Goal: Information Seeking & Learning: Learn about a topic

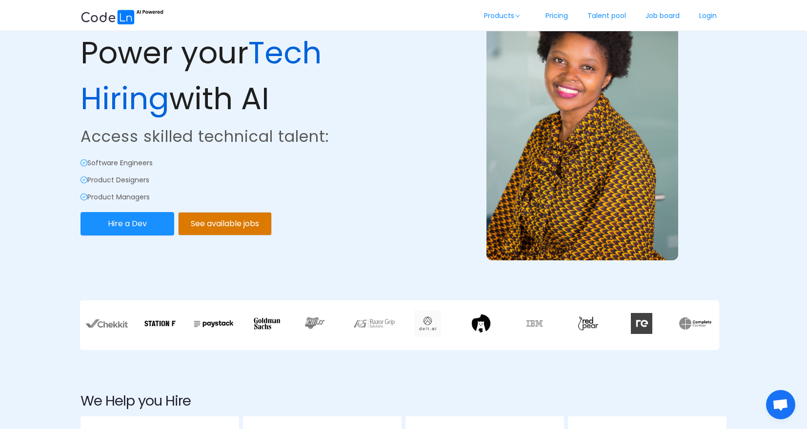
scroll to position [67, 0]
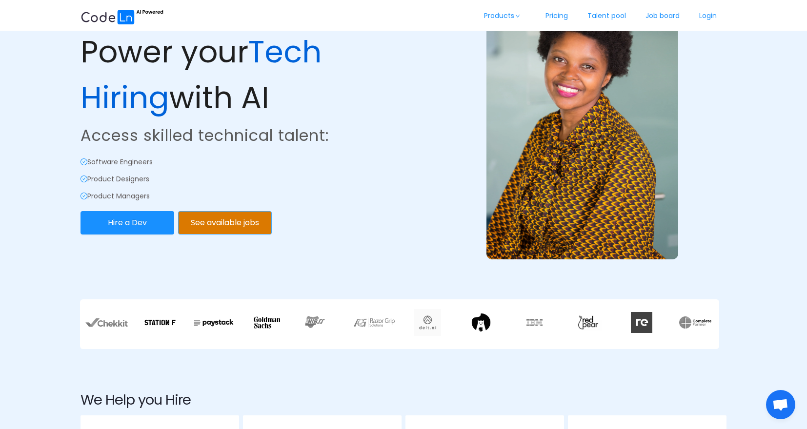
click at [221, 224] on button "See available jobs" at bounding box center [225, 222] width 94 height 23
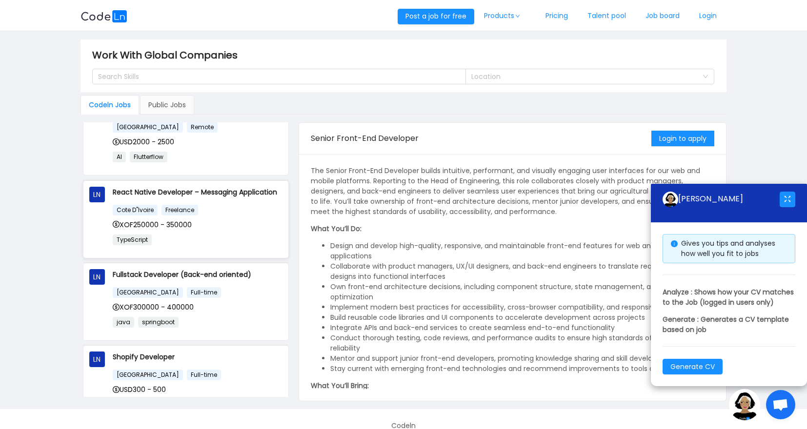
scroll to position [330, 0]
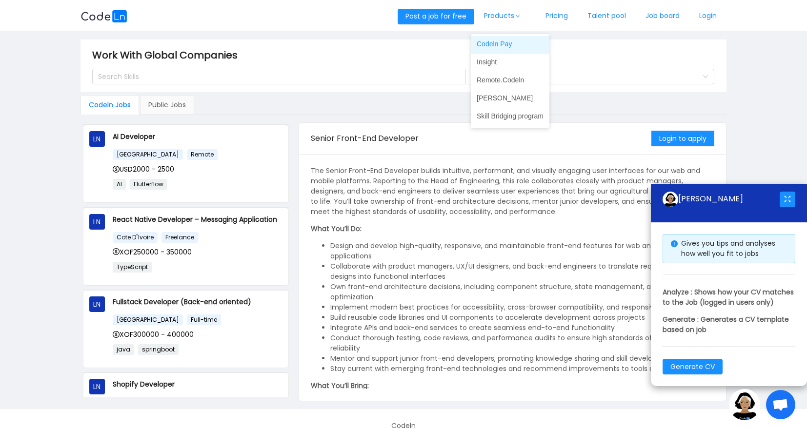
click at [491, 44] on link "Codeln Pay" at bounding box center [510, 44] width 79 height 16
click at [492, 63] on link "Insight" at bounding box center [510, 62] width 79 height 16
click at [507, 76] on link "Remote.Codeln" at bounding box center [510, 80] width 79 height 16
click at [498, 80] on link "Remote.Codeln" at bounding box center [510, 80] width 79 height 16
click at [486, 97] on link "[PERSON_NAME]" at bounding box center [510, 98] width 79 height 16
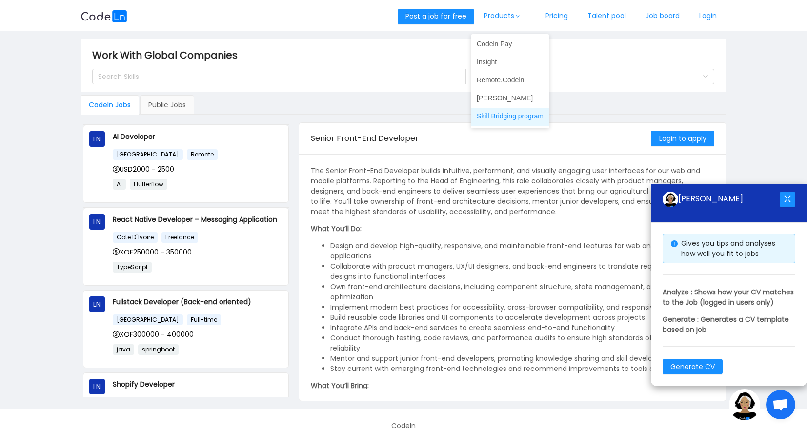
click at [500, 114] on link "Skill Bridging program" at bounding box center [510, 116] width 79 height 16
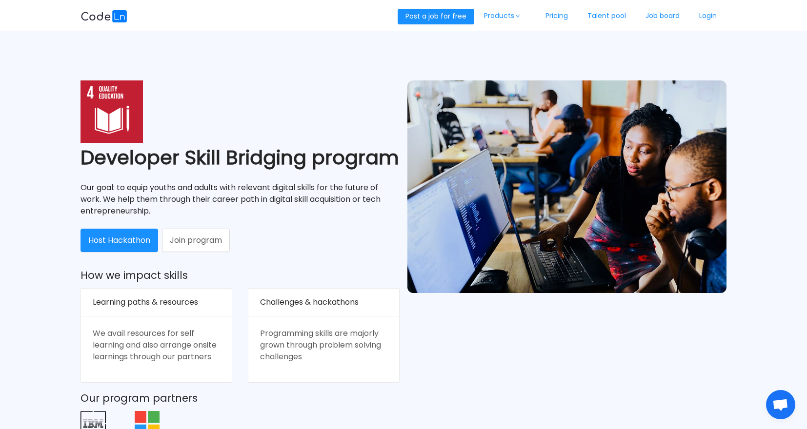
scroll to position [32, 0]
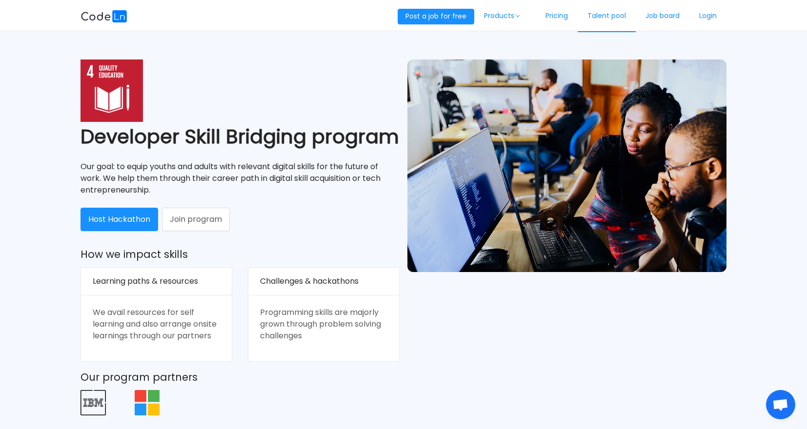
click at [602, 17] on link "Talent pool" at bounding box center [607, 16] width 58 height 32
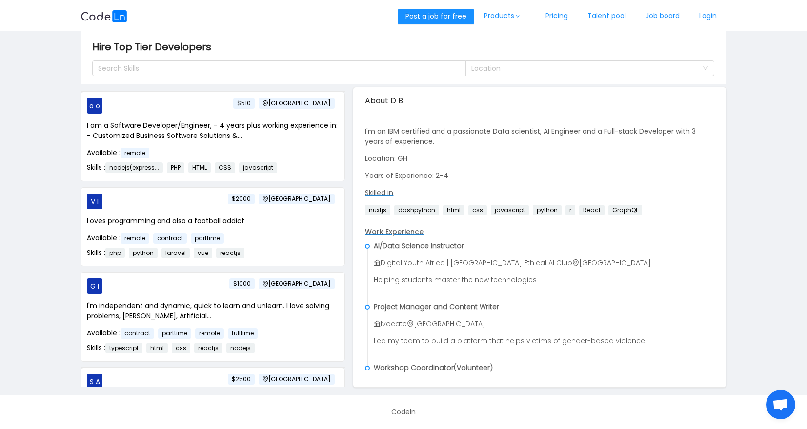
scroll to position [464, 0]
click at [255, 102] on span "$510" at bounding box center [243, 102] width 21 height 11
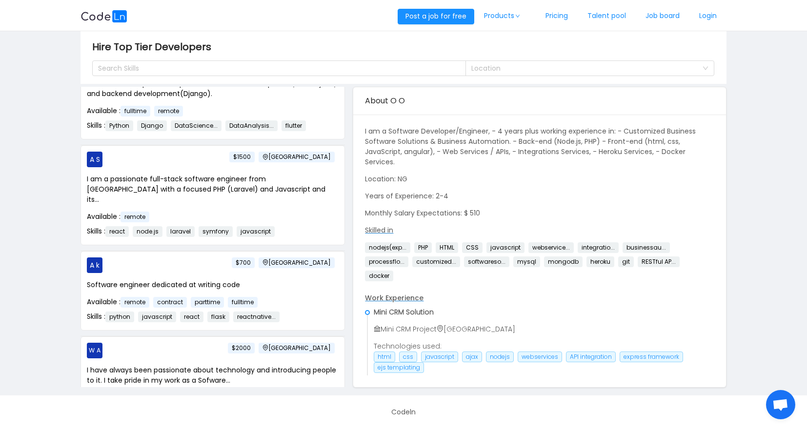
scroll to position [670, 0]
